Goal: Task Accomplishment & Management: Use online tool/utility

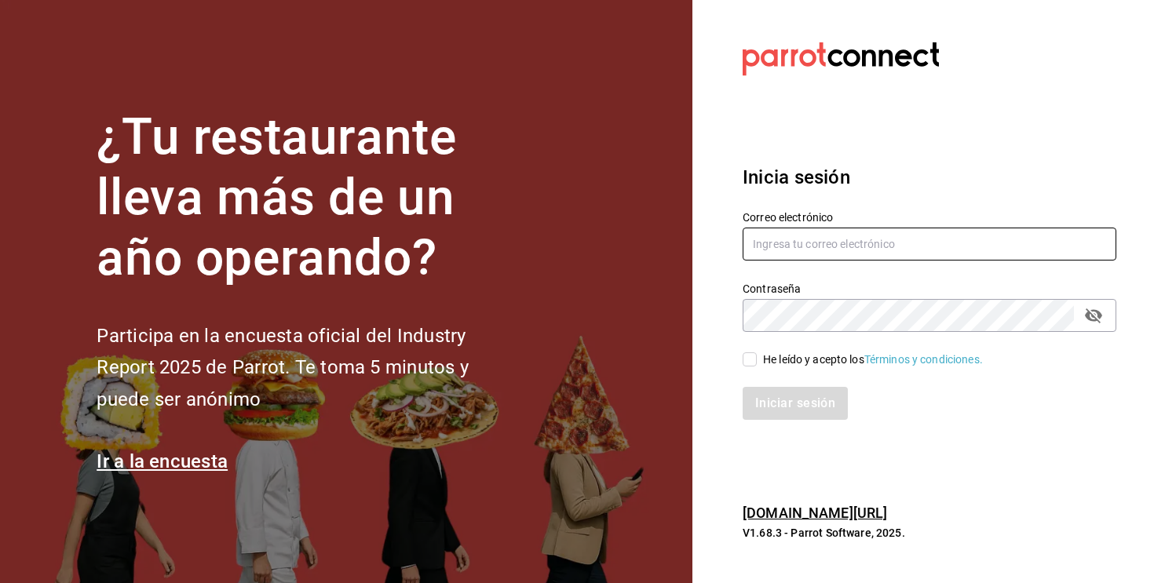
click at [815, 242] on input "text" at bounding box center [930, 244] width 374 height 33
type input "[EMAIL_ADDRESS][DOMAIN_NAME]"
click at [759, 352] on span "He leído y acepto los Términos y condiciones." at bounding box center [870, 360] width 226 height 16
click at [757, 352] on input "He leído y acepto los Términos y condiciones." at bounding box center [750, 359] width 14 height 14
checkbox input "true"
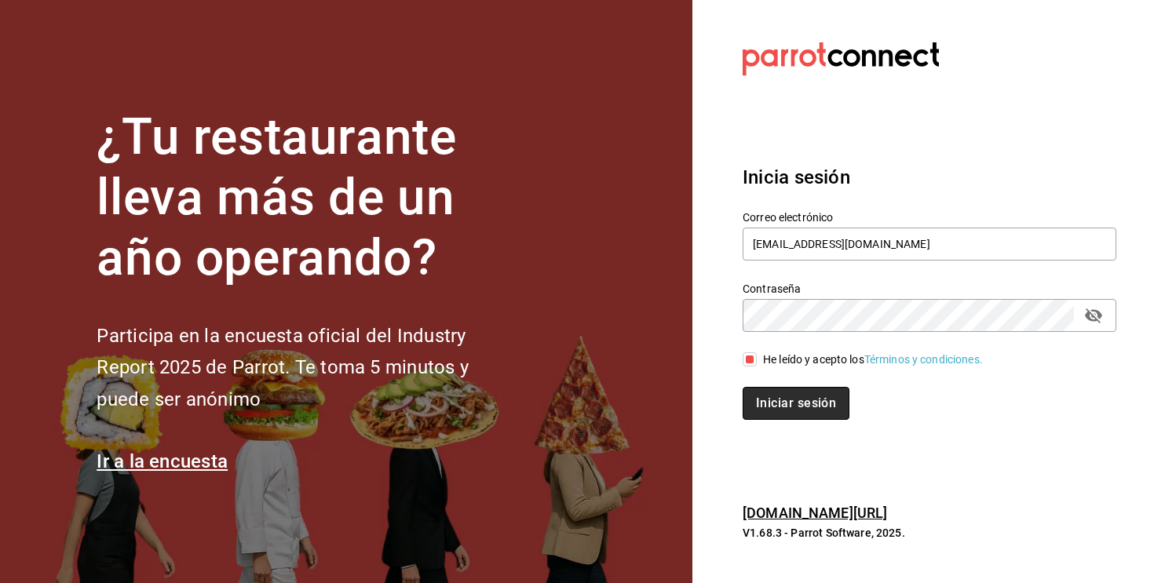
click at [777, 395] on button "Iniciar sesión" at bounding box center [796, 403] width 107 height 33
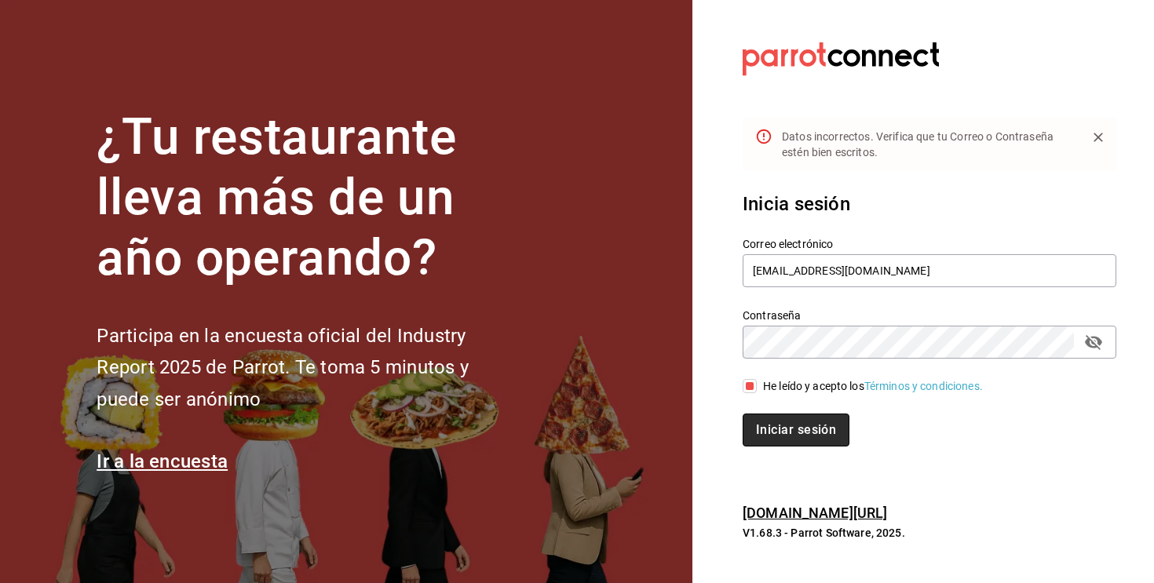
click at [780, 421] on button "Iniciar sesión" at bounding box center [796, 430] width 107 height 33
click at [802, 272] on input "[EMAIL_ADDRESS][DOMAIN_NAME]" at bounding box center [930, 270] width 374 height 33
click at [743, 414] on button "Iniciar sesión" at bounding box center [795, 430] width 105 height 33
click at [1091, 349] on icon "passwordField" at bounding box center [1093, 342] width 19 height 19
click at [864, 274] on input "[EMAIL_ADDRESS][DOMAIN_NAME]" at bounding box center [930, 270] width 374 height 33
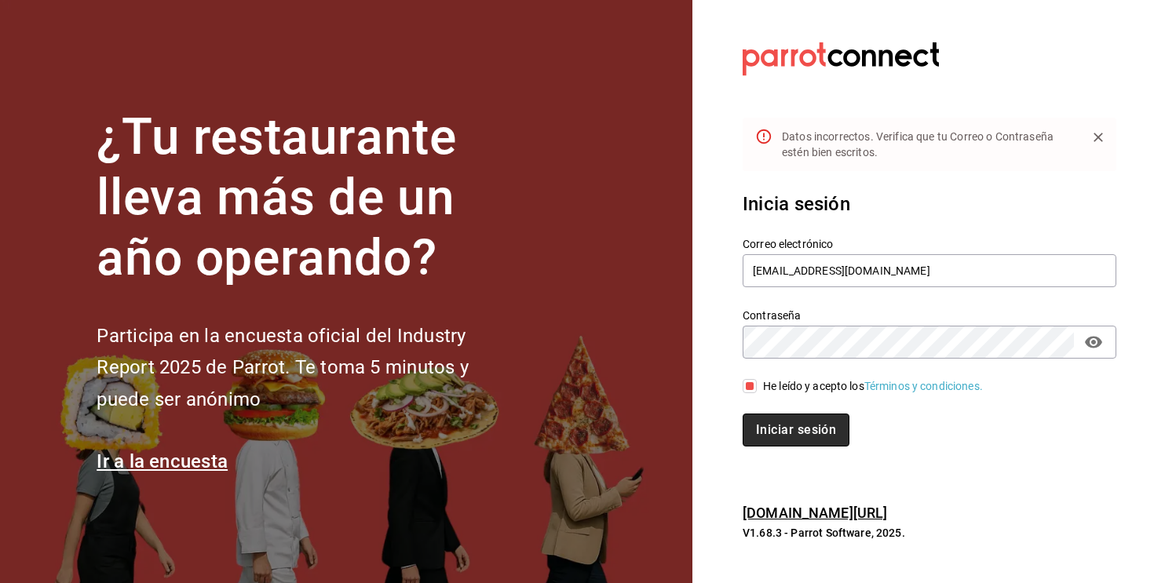
click at [777, 437] on button "Iniciar sesión" at bounding box center [796, 430] width 107 height 33
click at [911, 216] on h3 "Inicia sesión" at bounding box center [930, 204] width 374 height 28
click at [897, 268] on input "[EMAIL_ADDRESS][DOMAIN_NAME]" at bounding box center [930, 270] width 374 height 33
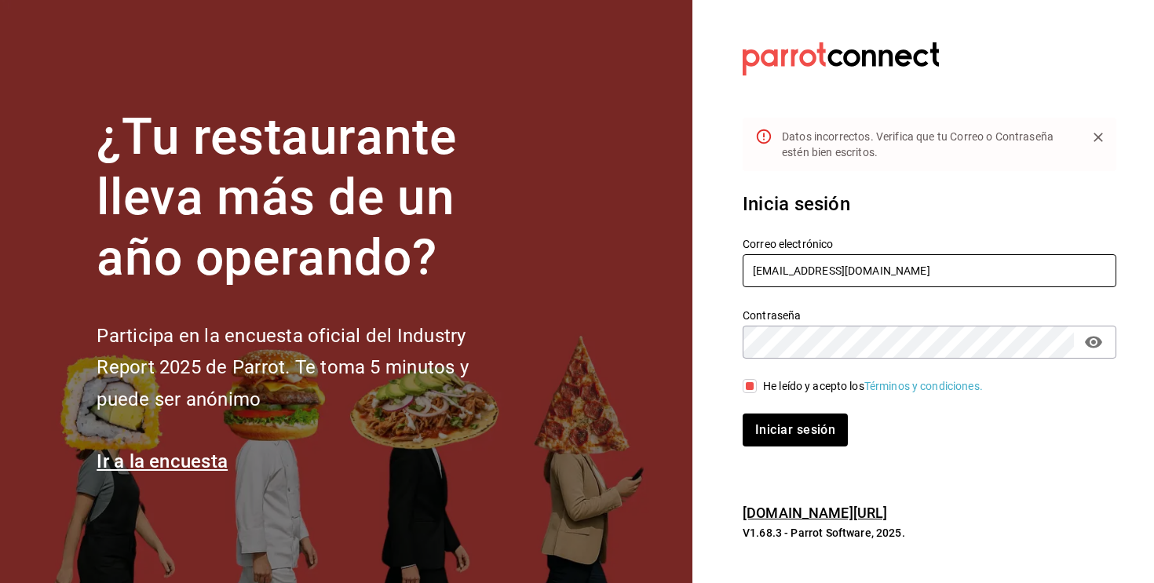
click at [897, 268] on input "[EMAIL_ADDRESS][DOMAIN_NAME]" at bounding box center [930, 270] width 374 height 33
type input "[EMAIL_ADDRESS][DOMAIN_NAME]"
click at [743, 414] on button "Iniciar sesión" at bounding box center [795, 430] width 105 height 33
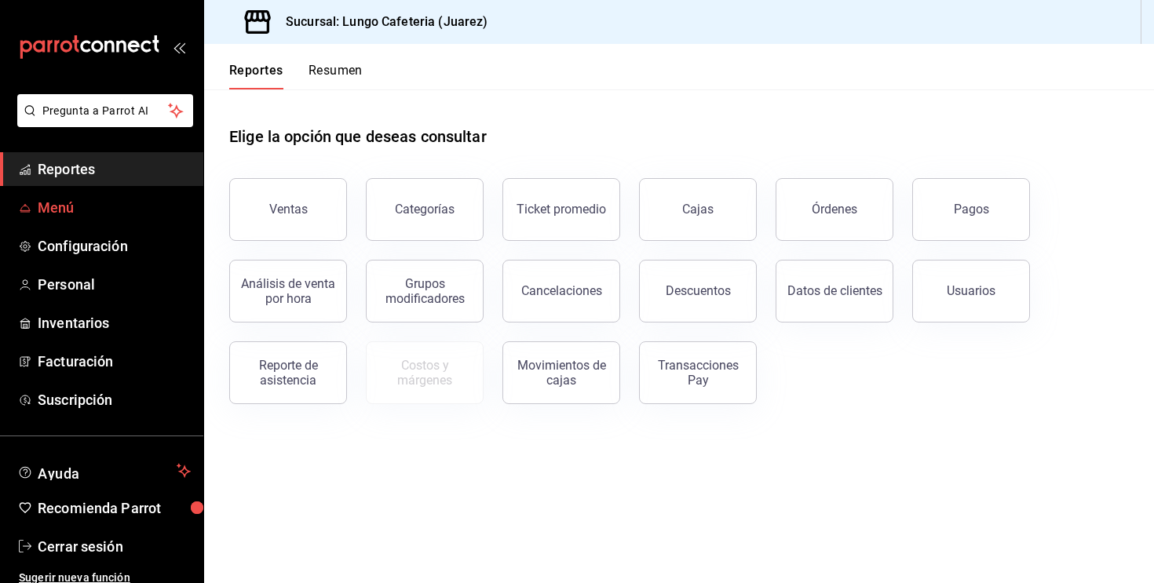
click at [111, 206] on span "Menú" at bounding box center [114, 207] width 153 height 21
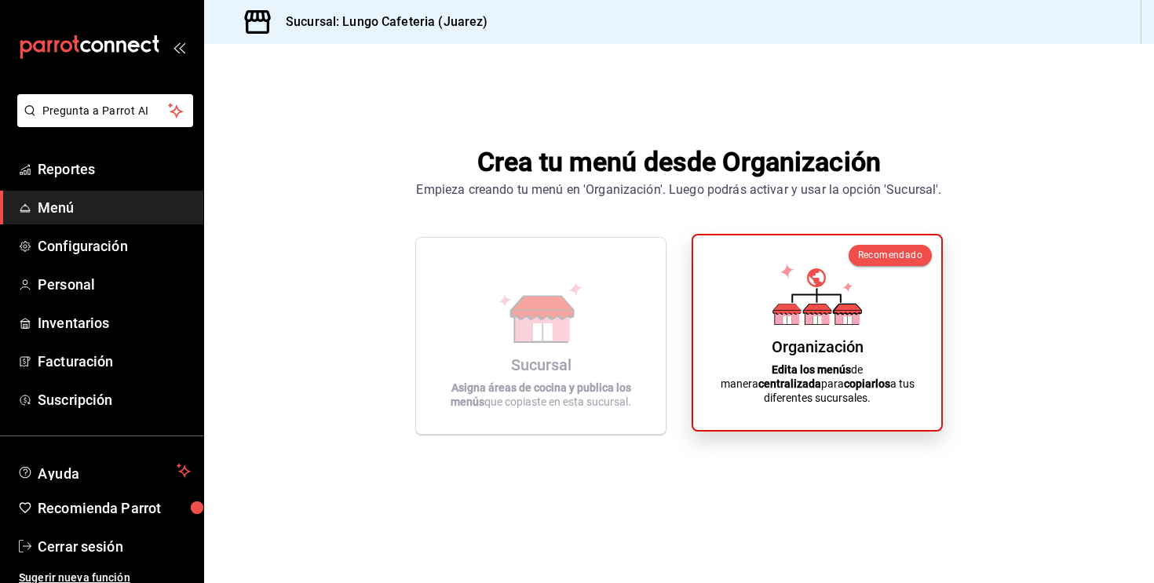
click at [880, 283] on div "Organización Edita los menús de manera centralizada para copiarlos a tus difere…" at bounding box center [817, 333] width 210 height 170
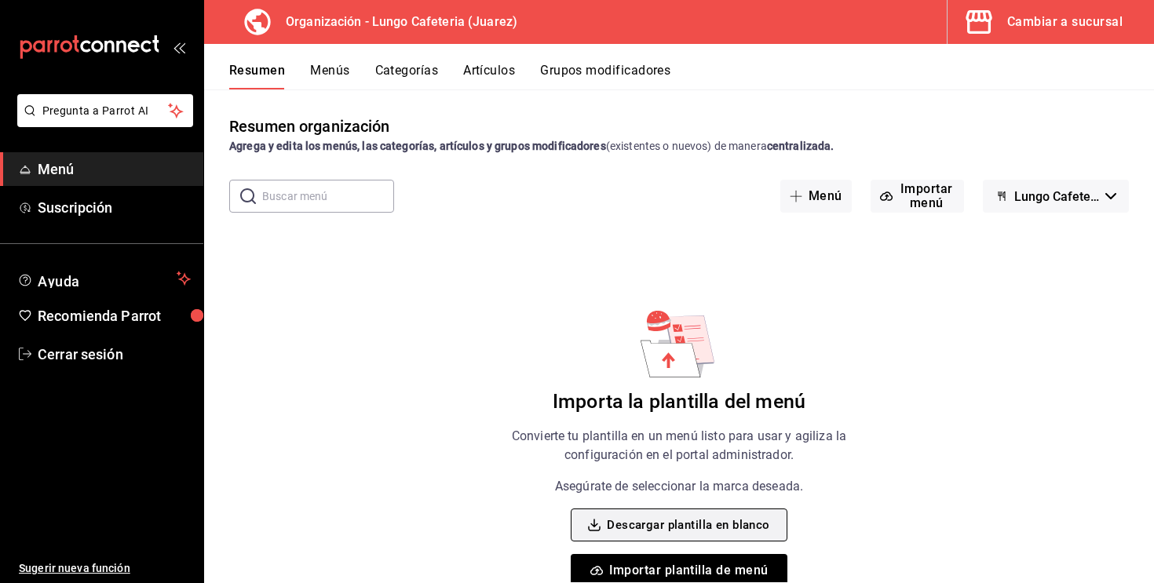
scroll to position [34, 0]
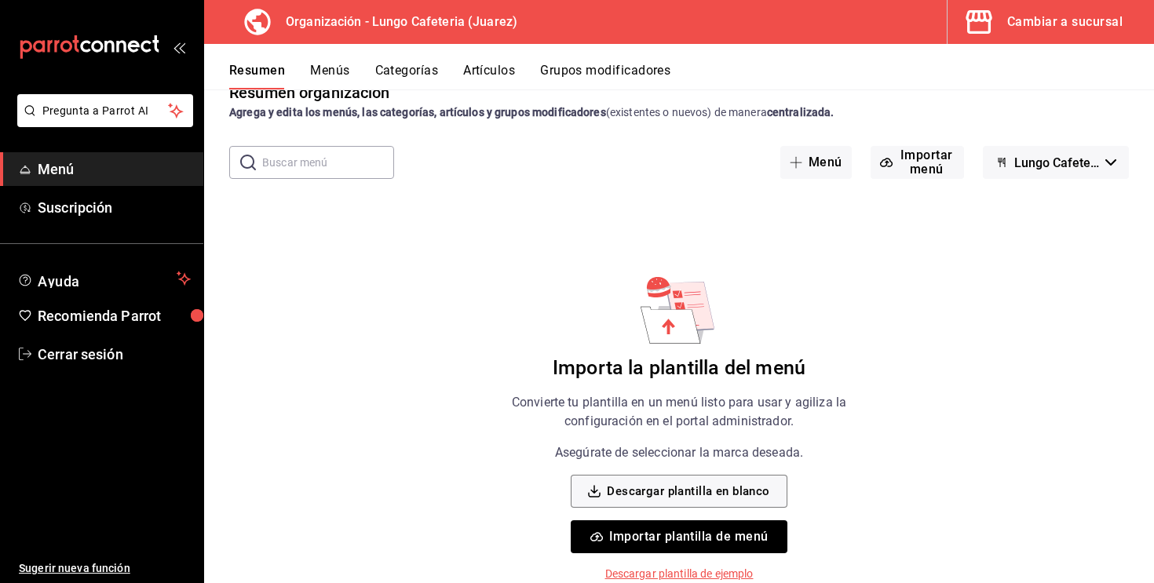
click at [693, 575] on p "Descargar plantilla de ejemplo" at bounding box center [679, 574] width 148 height 16
